Goal: Communication & Community: Answer question/provide support

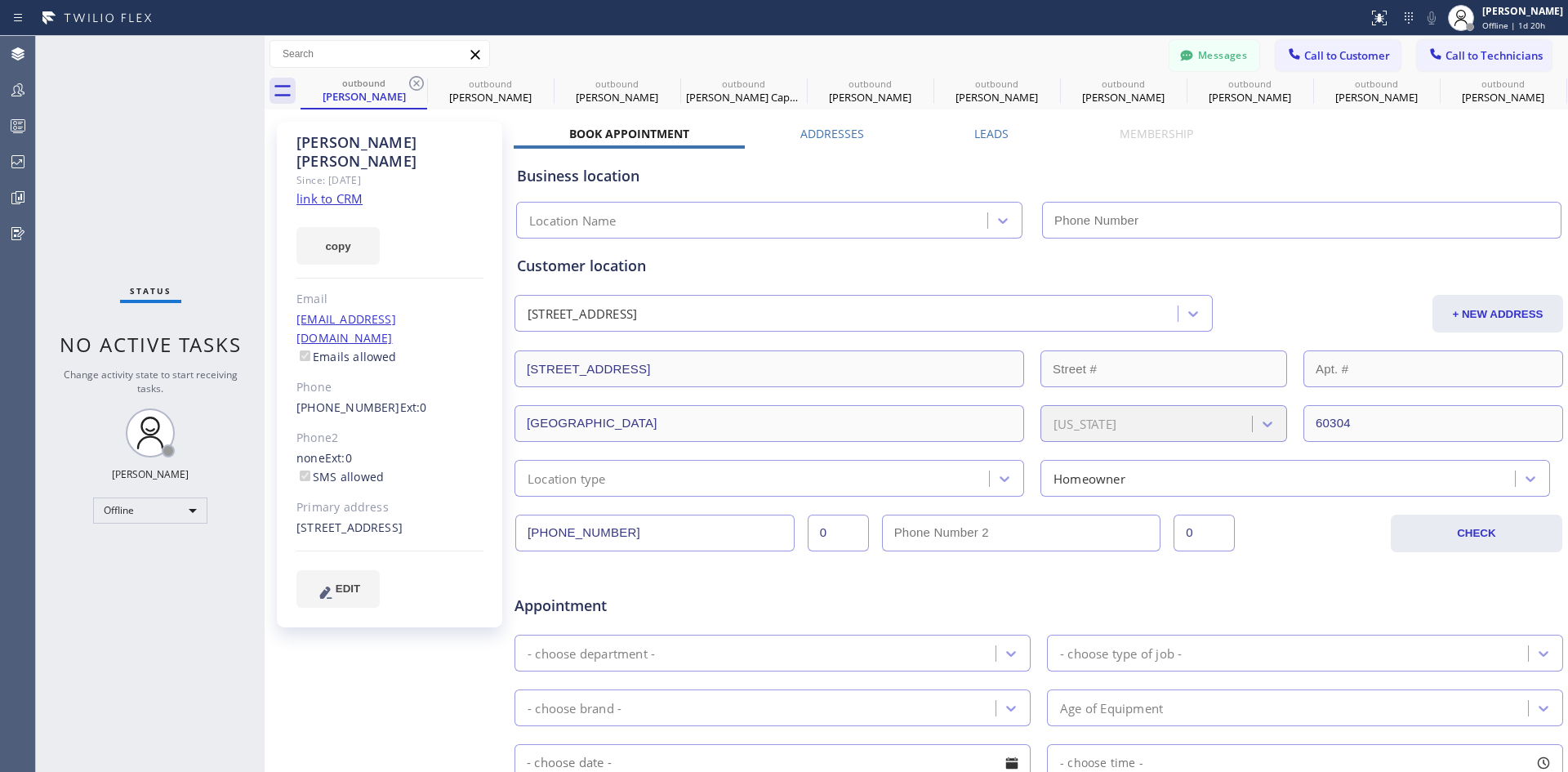
type input "[PHONE_NUMBER]"
click at [1341, 60] on span "Call to Customer" at bounding box center [1347, 56] width 86 height 15
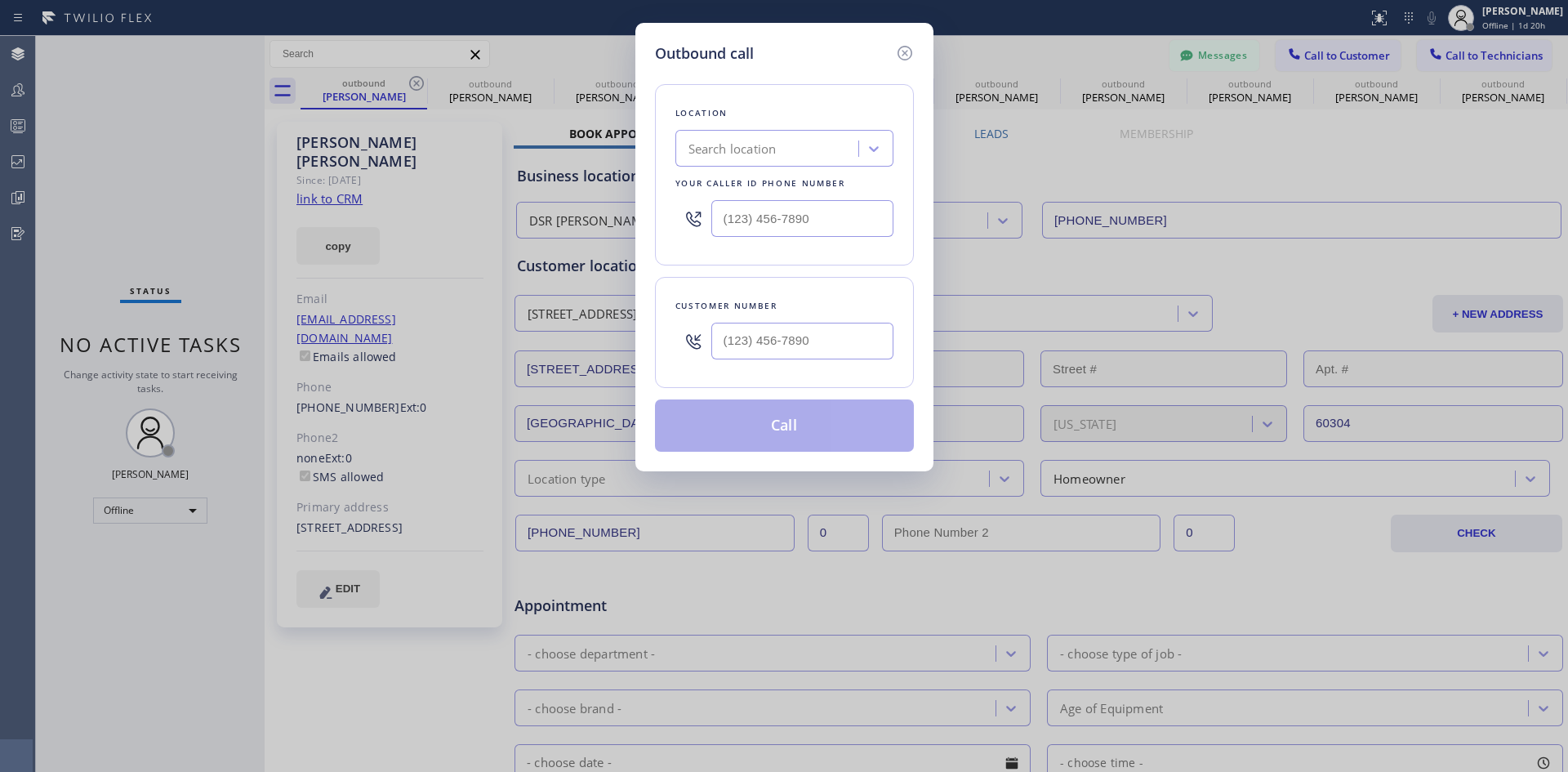
click at [785, 147] on div "Search location" at bounding box center [769, 149] width 178 height 28
paste input "[PHONE_NUMBER]"
type input "[PHONE_NUMBER]"
click at [829, 221] on input "(___) ___-____" at bounding box center [802, 219] width 183 height 37
paste input "760) 389-7717"
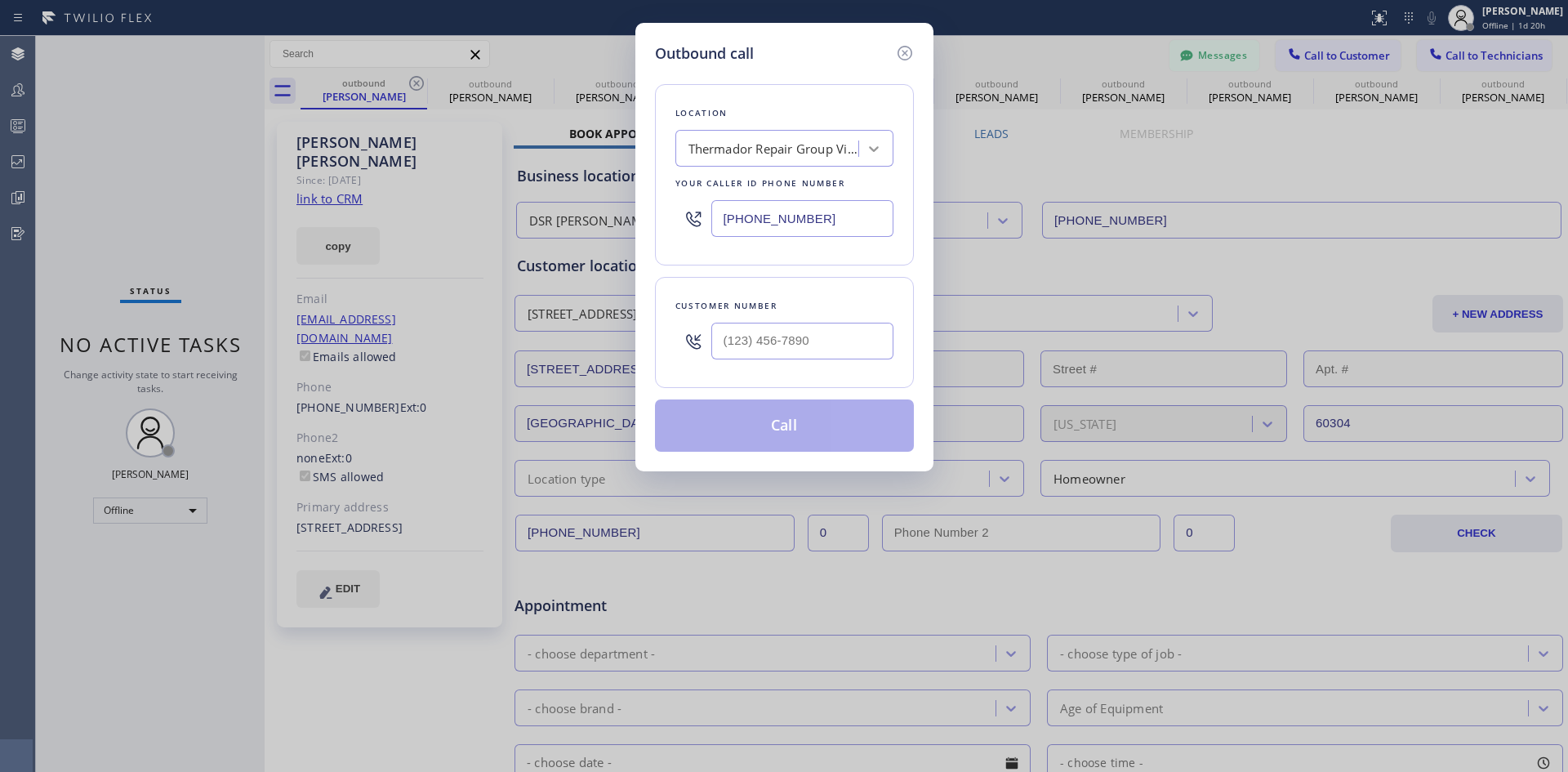
type input "[PHONE_NUMBER]"
click at [876, 149] on icon at bounding box center [874, 149] width 9 height 6
click at [884, 100] on div "Location Thermador Repair Group Vista Your caller id phone number [PHONE_NUMBER]" at bounding box center [784, 175] width 259 height 182
